Goal: Book appointment/travel/reservation

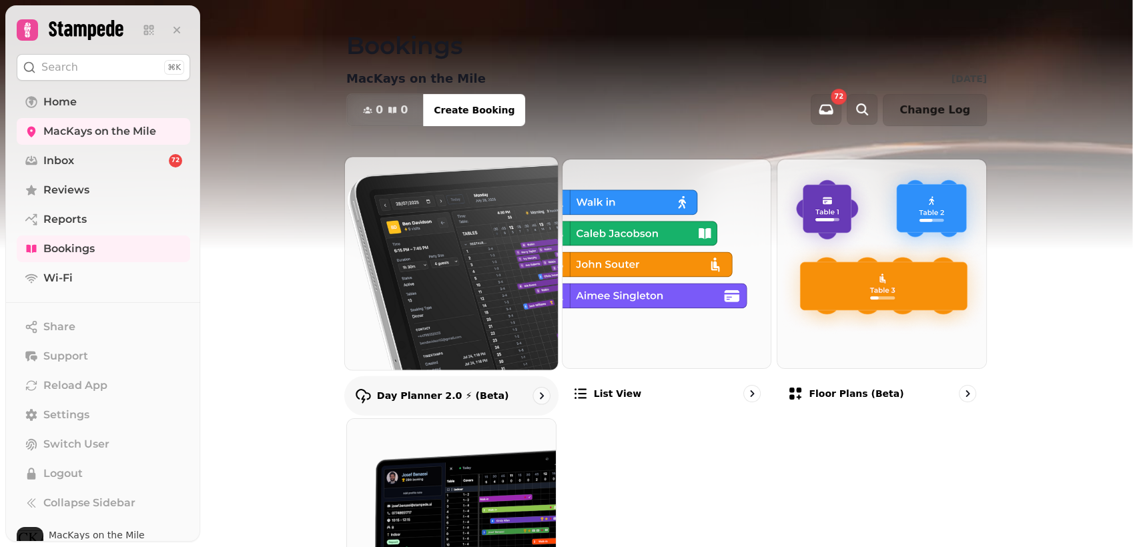
click at [516, 395] on div "Day Planner 2.0 ⚡ (Beta)" at bounding box center [451, 395] width 214 height 39
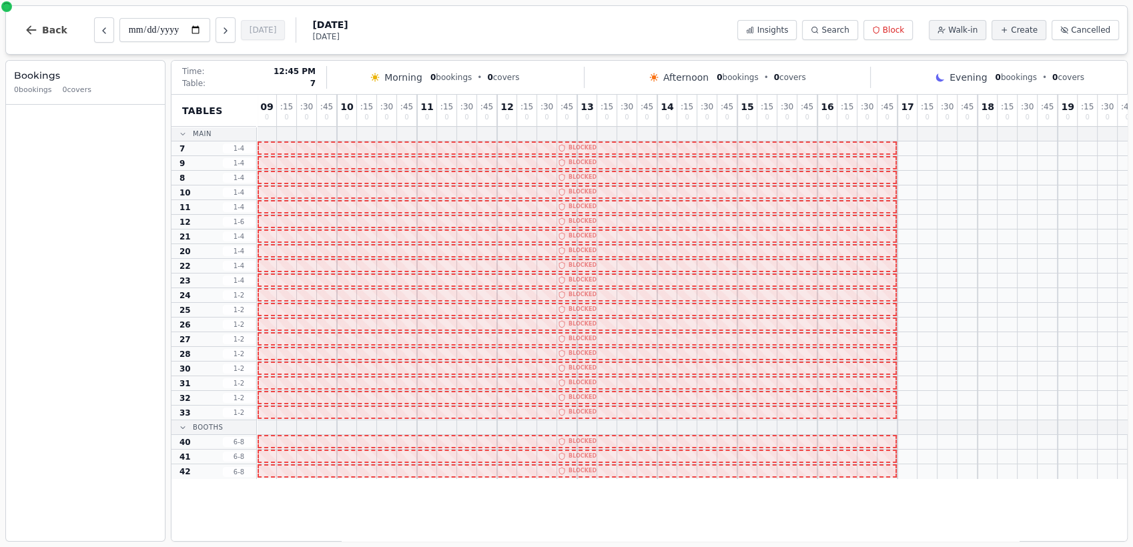
drag, startPoint x: 532, startPoint y: 266, endPoint x: 538, endPoint y: 117, distance: 149.0
click at [538, 117] on div "09 0 : 15 0 : 30 0 : 45 0 10 0 : 15 0 : 30 0 : 45 0 11 0 : 15 0 : 30 0 : 45 0 1…" at bounding box center [817, 287] width 1121 height 384
